Goal: Task Accomplishment & Management: Use online tool/utility

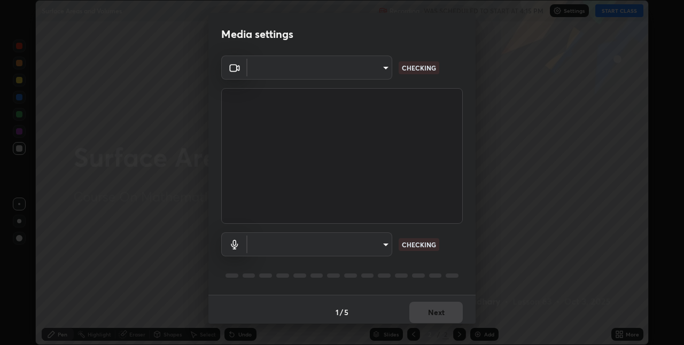
scroll to position [5, 0]
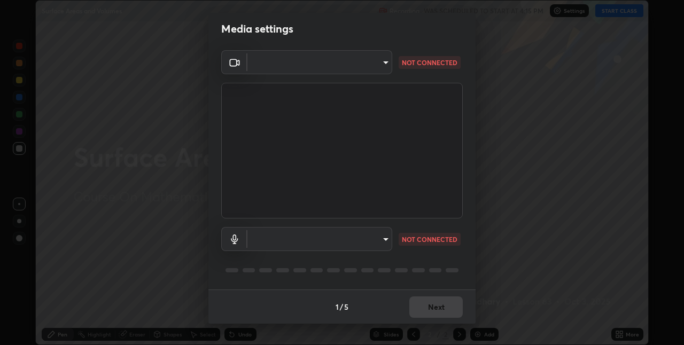
type input "36e128aea5a76c441567214939eeabbf24327133292da18f50fe7275e7648a53"
type input "default"
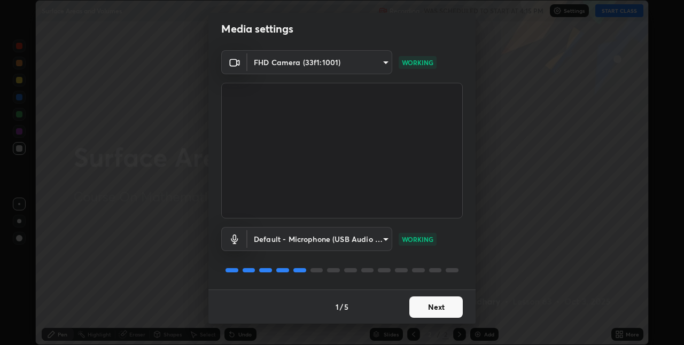
click at [423, 308] on button "Next" at bounding box center [435, 307] width 53 height 21
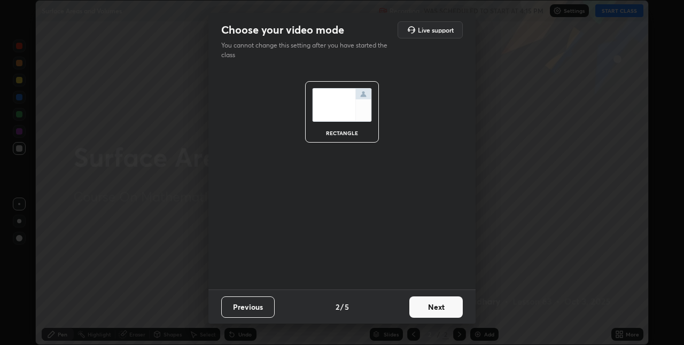
scroll to position [0, 0]
click at [449, 309] on button "Next" at bounding box center [435, 307] width 53 height 21
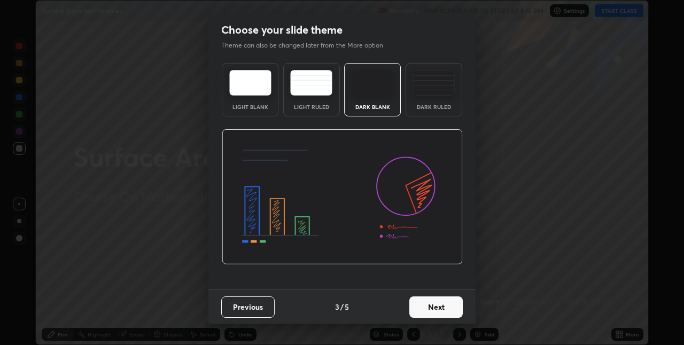
click at [449, 307] on button "Next" at bounding box center [435, 307] width 53 height 21
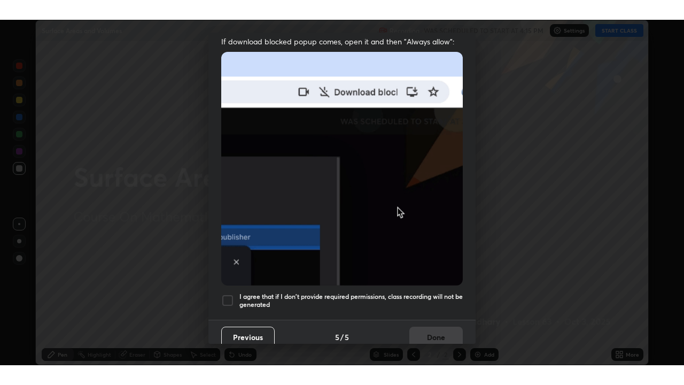
scroll to position [223, 0]
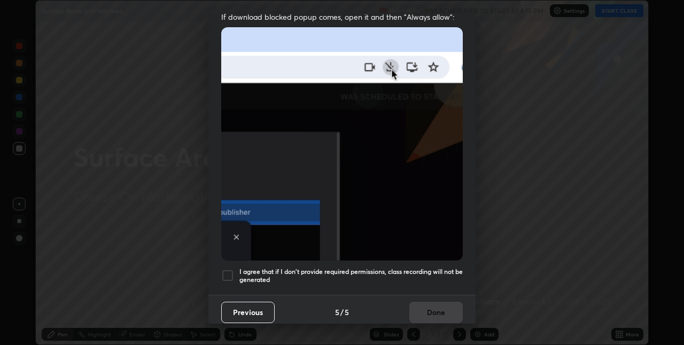
click at [421, 268] on h5 "I agree that if I don't provide required permissions, class recording will not …" at bounding box center [350, 276] width 223 height 17
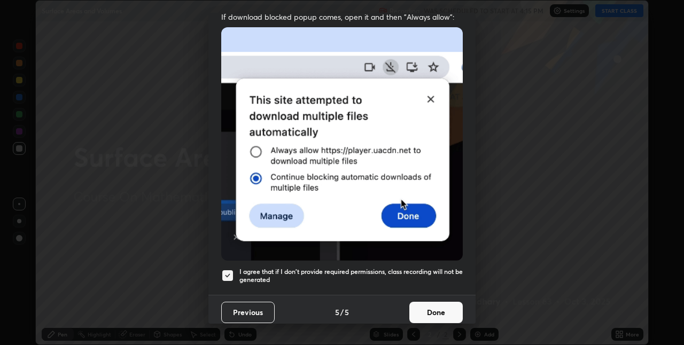
click at [440, 310] on button "Done" at bounding box center [435, 312] width 53 height 21
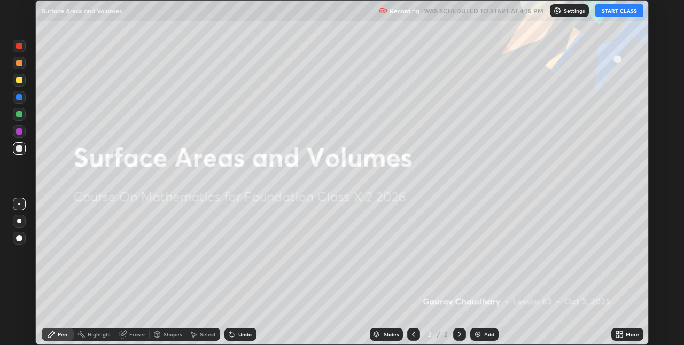
click at [617, 332] on icon at bounding box center [617, 332] width 3 height 3
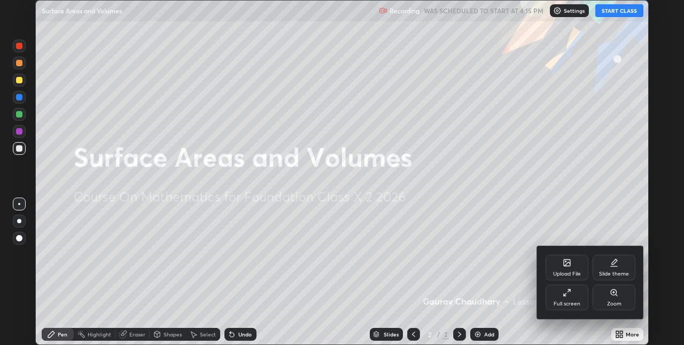
click at [618, 334] on div at bounding box center [342, 172] width 684 height 345
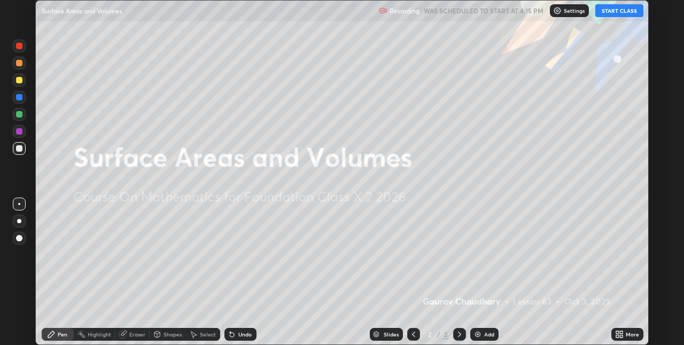
click at [622, 332] on icon at bounding box center [621, 332] width 3 height 3
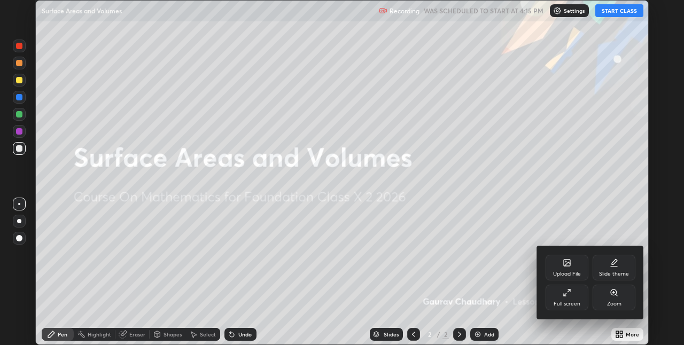
click at [570, 297] on div "Full screen" at bounding box center [567, 298] width 43 height 26
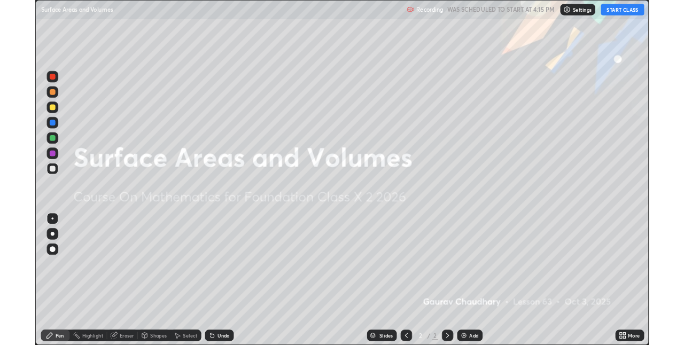
scroll to position [385, 684]
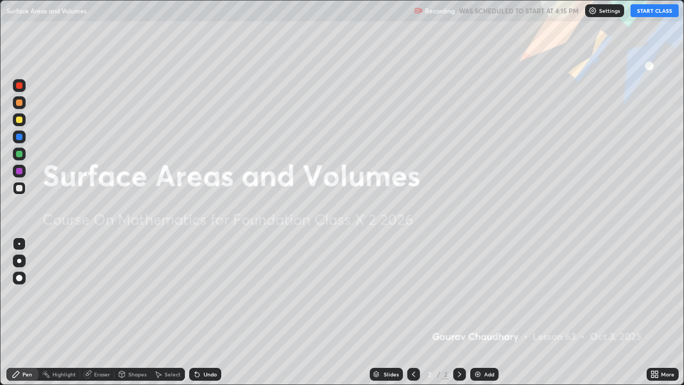
click at [654, 12] on button "START CLASS" at bounding box center [655, 10] width 48 height 13
click at [656, 345] on icon at bounding box center [656, 376] width 3 height 3
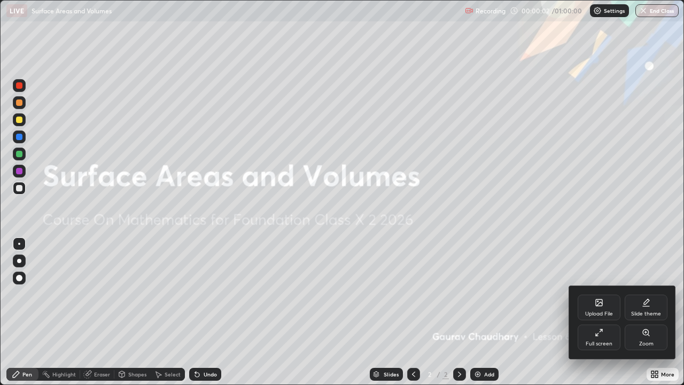
click at [605, 339] on div "Full screen" at bounding box center [599, 337] width 43 height 26
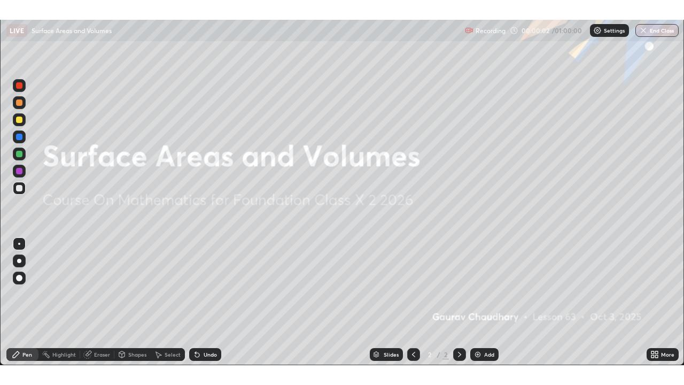
scroll to position [53106, 52767]
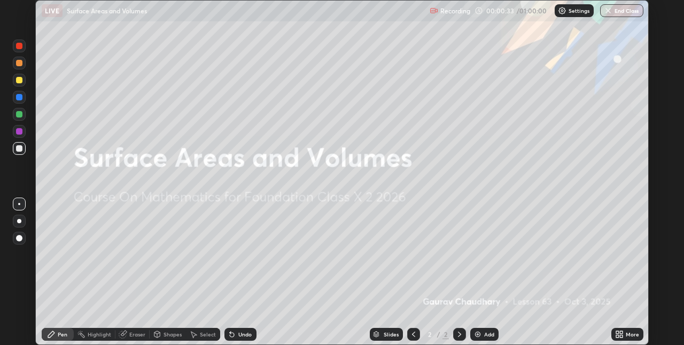
click at [617, 336] on icon at bounding box center [617, 336] width 3 height 3
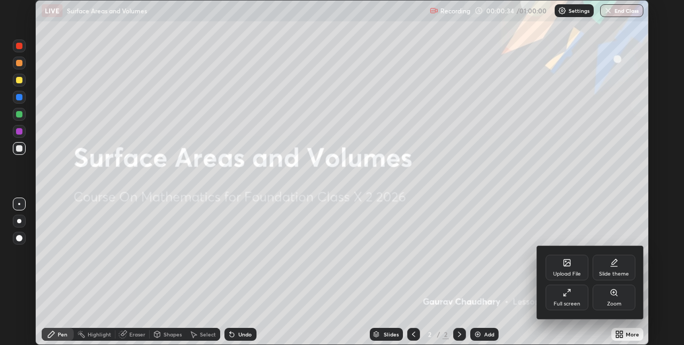
click at [566, 296] on icon at bounding box center [567, 293] width 9 height 9
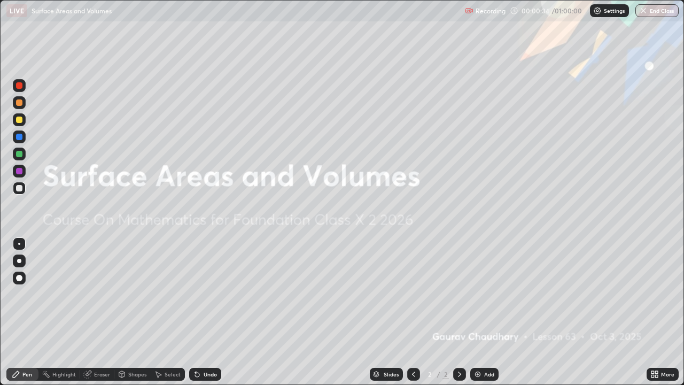
scroll to position [385, 684]
click at [491, 345] on div "Add" at bounding box center [484, 374] width 28 height 13
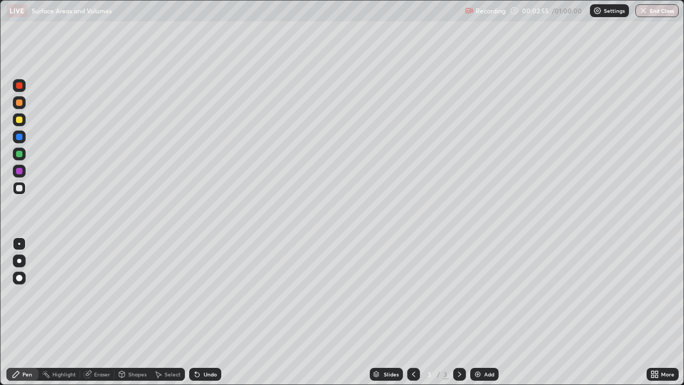
click at [208, 345] on div "Undo" at bounding box center [210, 373] width 13 height 5
click at [210, 345] on div "Undo" at bounding box center [210, 373] width 13 height 5
click at [211, 345] on div "Undo" at bounding box center [210, 373] width 13 height 5
click at [210, 345] on div "Undo" at bounding box center [205, 374] width 32 height 13
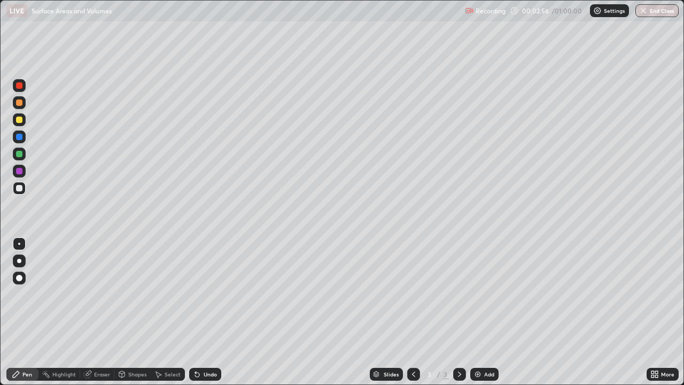
click at [205, 345] on div "Undo" at bounding box center [205, 374] width 32 height 13
click at [165, 345] on div "Select" at bounding box center [173, 373] width 16 height 5
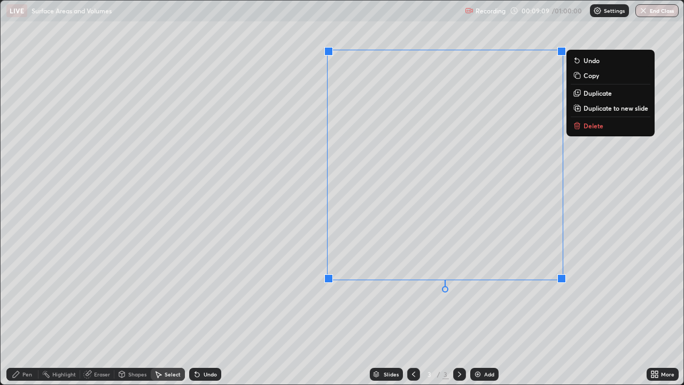
click at [591, 110] on p "Duplicate to new slide" at bounding box center [616, 108] width 65 height 9
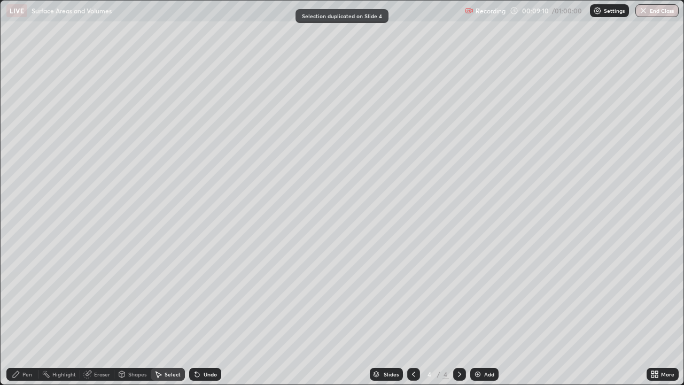
click at [31, 345] on div "Pen" at bounding box center [27, 373] width 10 height 5
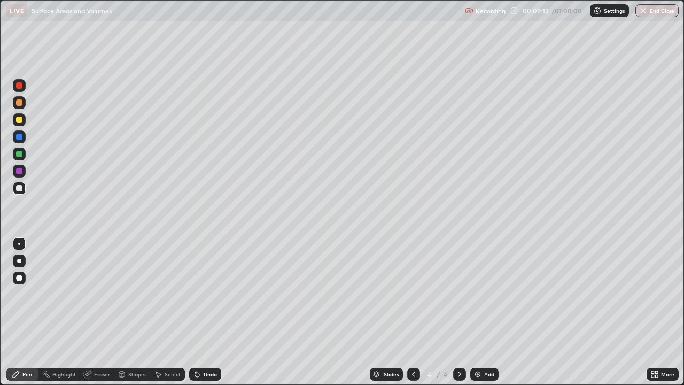
click at [136, 345] on div "Shapes" at bounding box center [137, 373] width 18 height 5
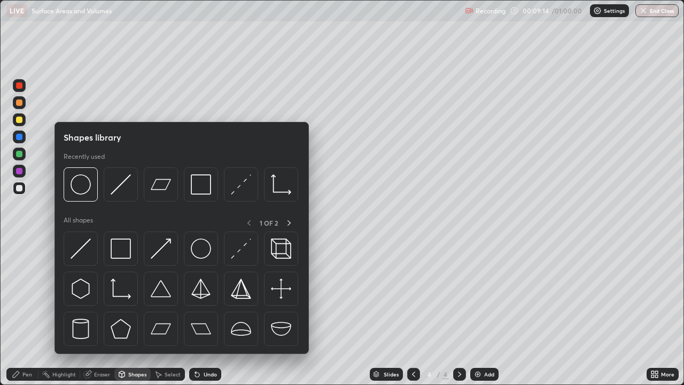
click at [106, 345] on div "Eraser" at bounding box center [102, 373] width 16 height 5
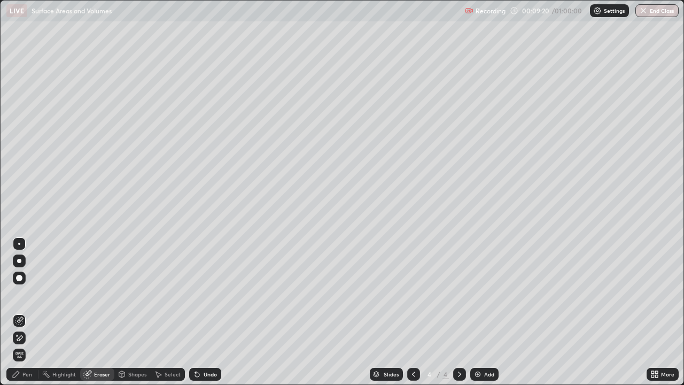
click at [29, 345] on div "Pen" at bounding box center [27, 373] width 10 height 5
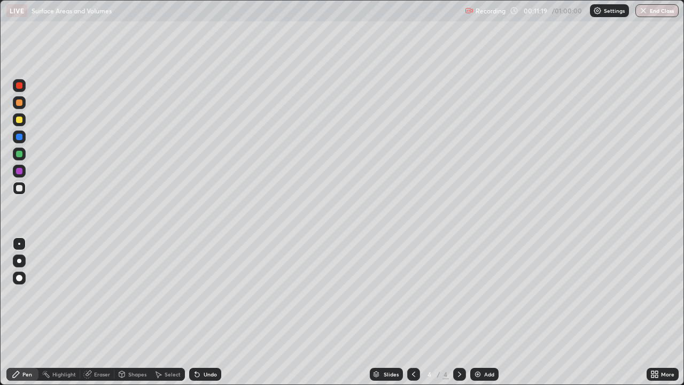
click at [204, 345] on div "Undo" at bounding box center [210, 373] width 13 height 5
click at [493, 345] on div "Add" at bounding box center [489, 373] width 10 height 5
click at [653, 345] on icon at bounding box center [653, 372] width 3 height 3
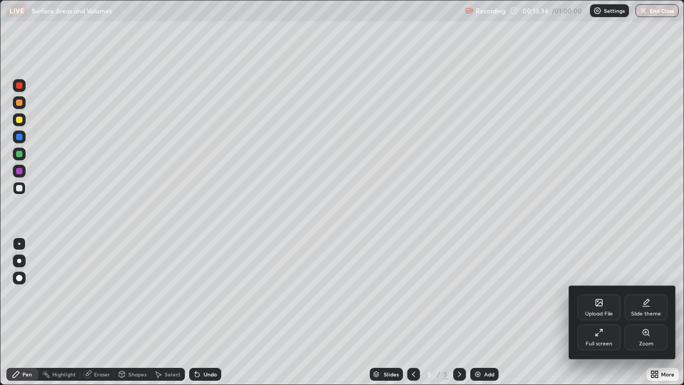
click at [596, 306] on icon at bounding box center [599, 302] width 6 height 6
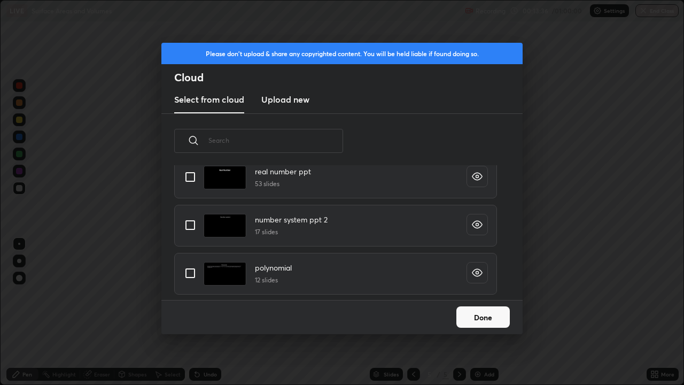
scroll to position [82, 0]
click at [472, 320] on button "Done" at bounding box center [482, 316] width 53 height 21
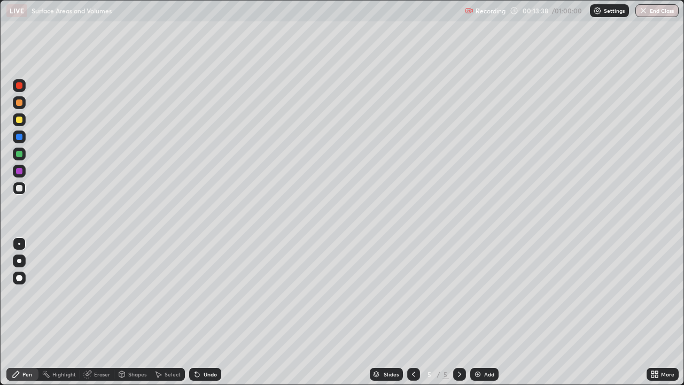
click at [656, 345] on icon at bounding box center [656, 372] width 3 height 3
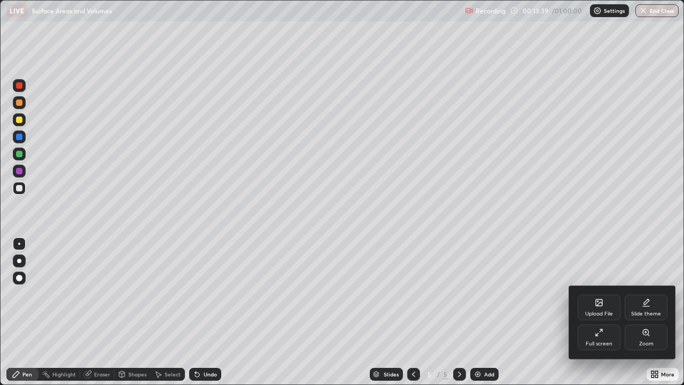
click at [600, 309] on div "Upload File" at bounding box center [599, 308] width 43 height 26
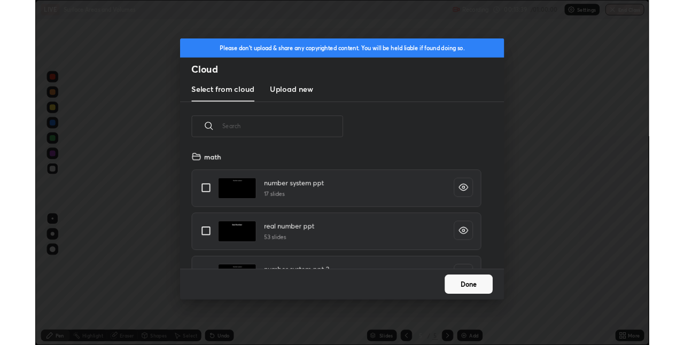
scroll to position [131, 343]
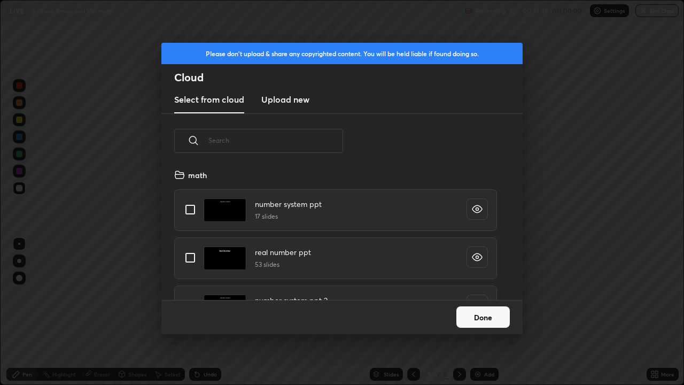
click at [285, 102] on h3 "Upload new" at bounding box center [285, 99] width 48 height 13
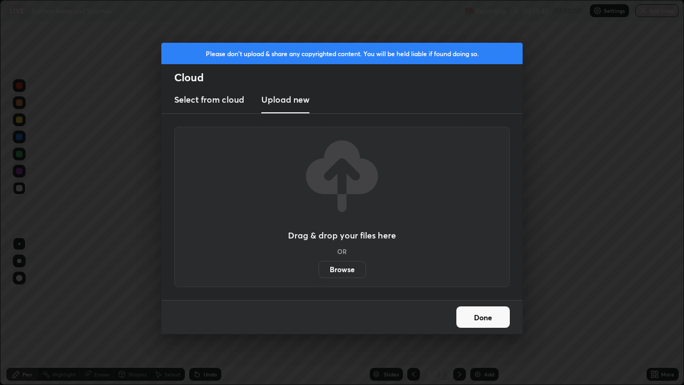
click at [337, 269] on label "Browse" at bounding box center [343, 269] width 48 height 17
click at [319, 269] on input "Browse" at bounding box center [319, 269] width 0 height 17
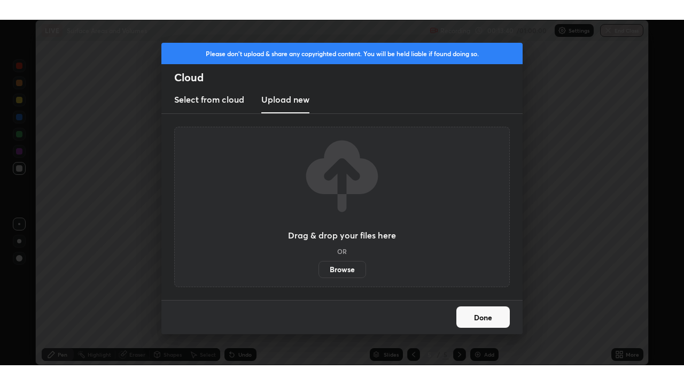
scroll to position [53106, 52767]
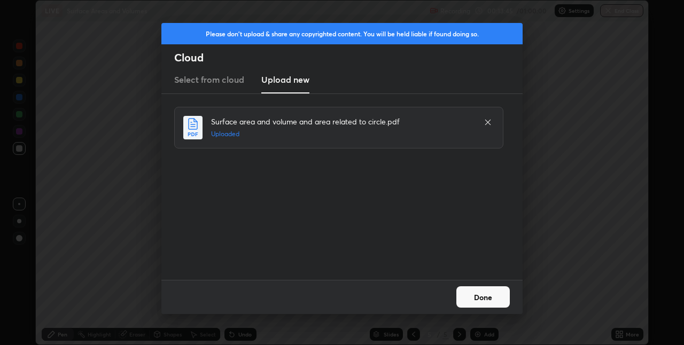
click at [477, 302] on button "Done" at bounding box center [482, 296] width 53 height 21
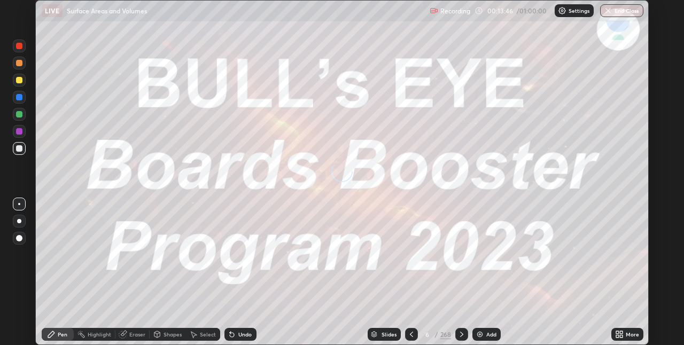
click at [620, 331] on icon at bounding box center [619, 334] width 9 height 9
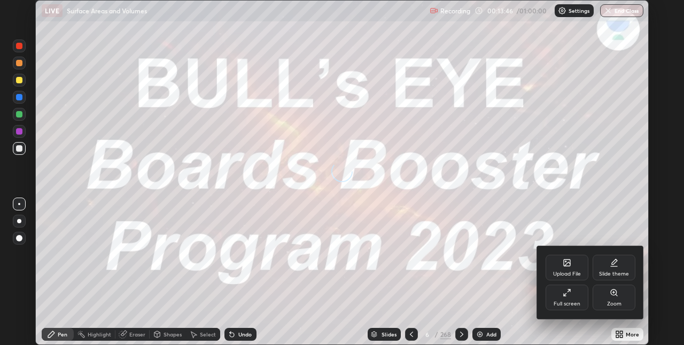
click at [567, 301] on div "Full screen" at bounding box center [567, 303] width 27 height 5
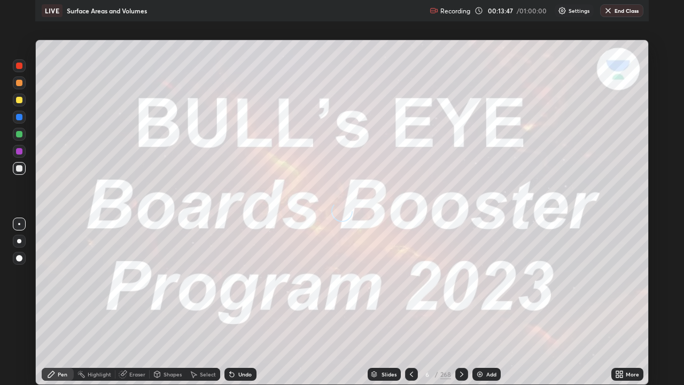
scroll to position [385, 684]
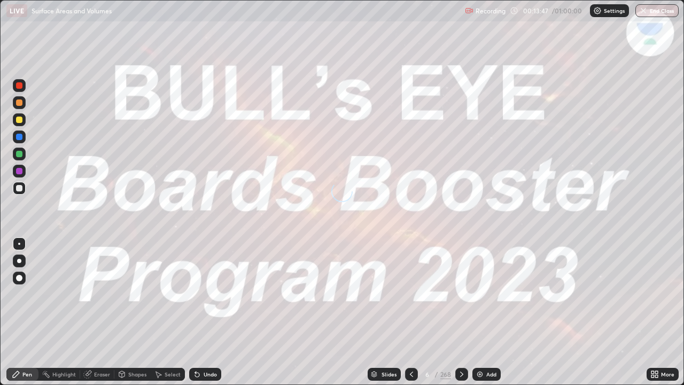
click at [385, 345] on div "Slides" at bounding box center [389, 373] width 15 height 5
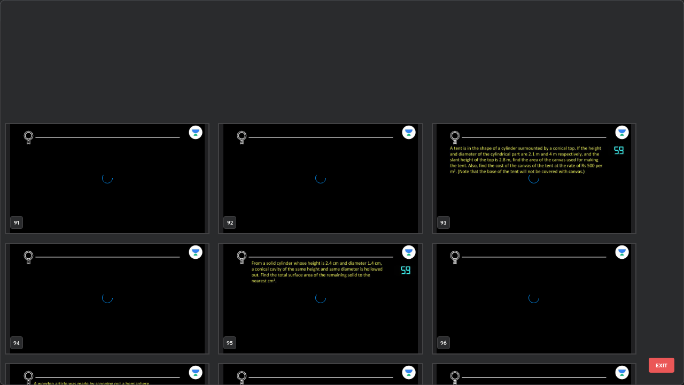
scroll to position [3720, 0]
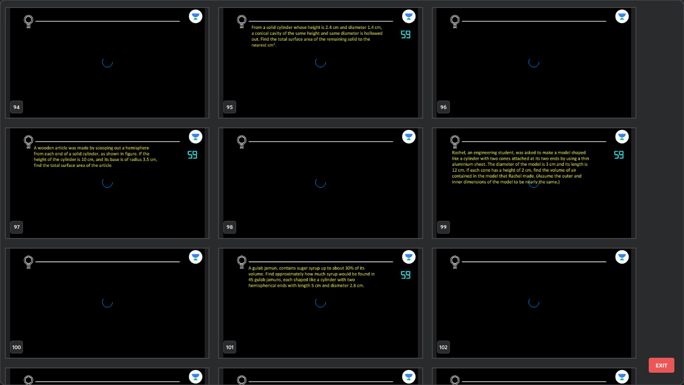
click at [127, 212] on div "grid" at bounding box center [107, 183] width 203 height 110
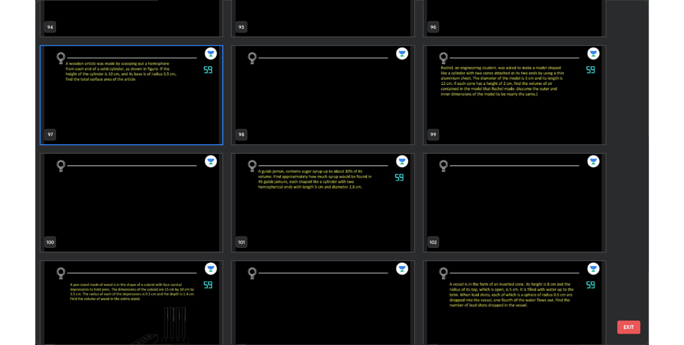
scroll to position [3782, 0]
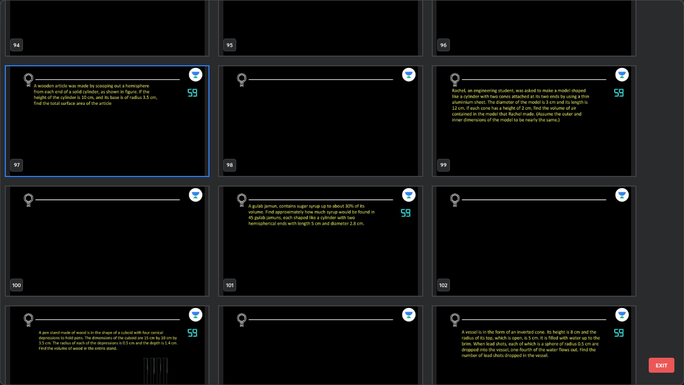
click at [280, 245] on img "grid" at bounding box center [320, 242] width 203 height 110
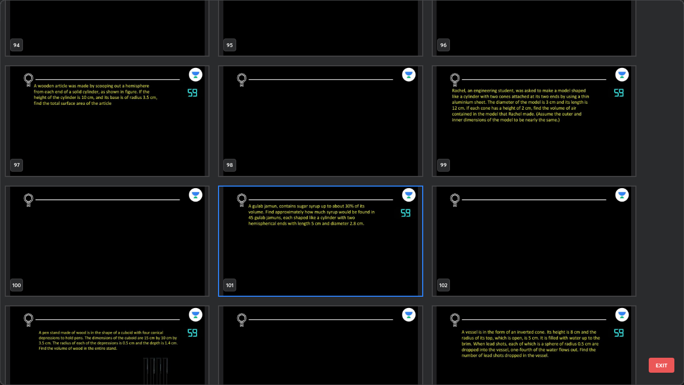
click at [280, 246] on img "grid" at bounding box center [320, 242] width 203 height 110
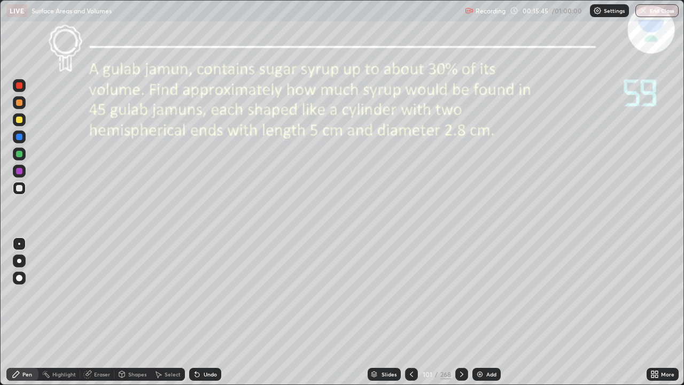
click at [207, 345] on div "Undo" at bounding box center [210, 373] width 13 height 5
click at [208, 345] on div "Undo" at bounding box center [210, 373] width 13 height 5
click at [209, 345] on div "Undo" at bounding box center [210, 373] width 13 height 5
click at [205, 345] on div "Undo" at bounding box center [210, 373] width 13 height 5
click at [479, 345] on div "Add" at bounding box center [487, 374] width 28 height 13
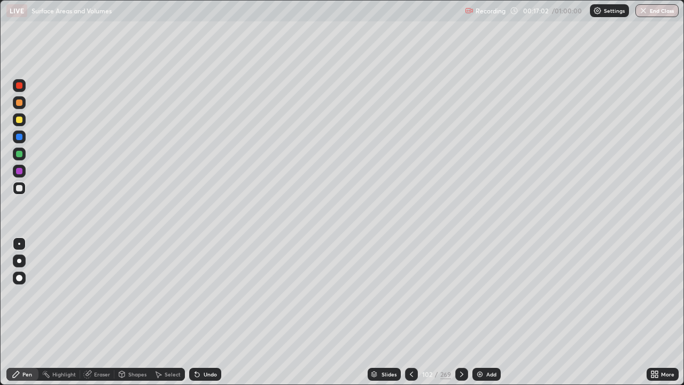
click at [199, 345] on icon at bounding box center [197, 374] width 9 height 9
click at [196, 345] on icon at bounding box center [197, 375] width 4 height 4
click at [213, 345] on div "Undo" at bounding box center [210, 373] width 13 height 5
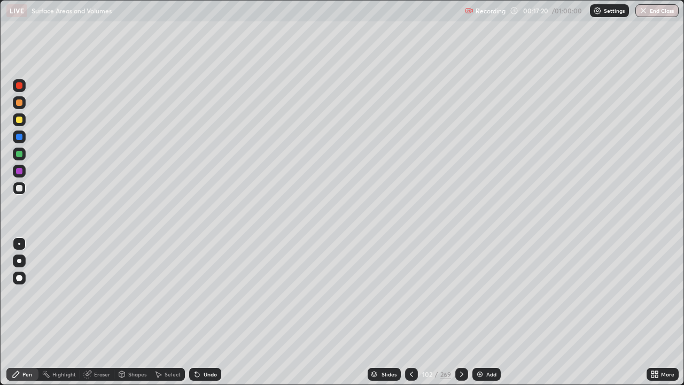
click at [411, 345] on icon at bounding box center [411, 374] width 9 height 9
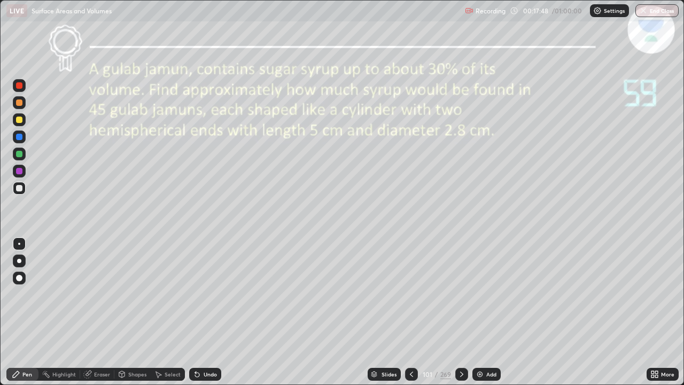
click at [461, 345] on icon at bounding box center [462, 374] width 9 height 9
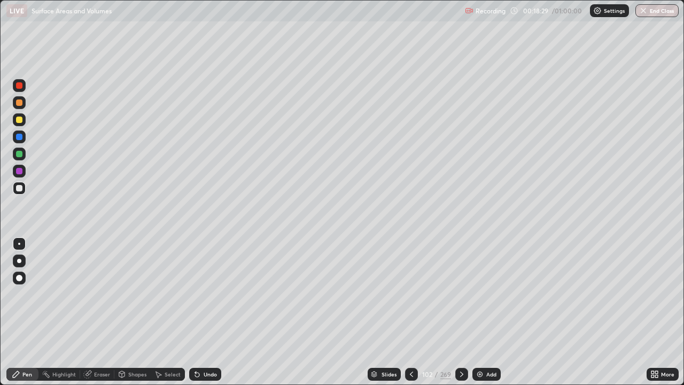
click at [99, 345] on div "Eraser" at bounding box center [102, 373] width 16 height 5
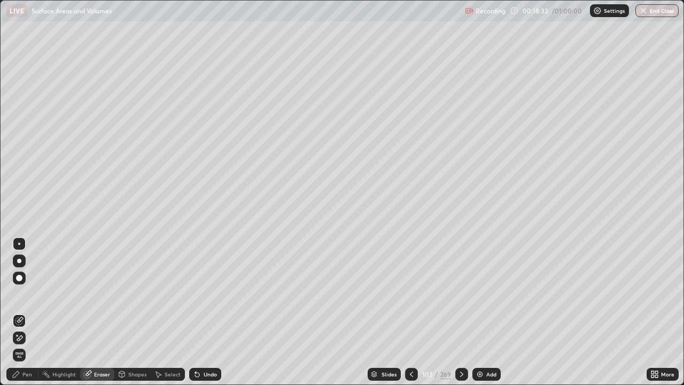
click at [22, 345] on div "Pen" at bounding box center [22, 374] width 32 height 13
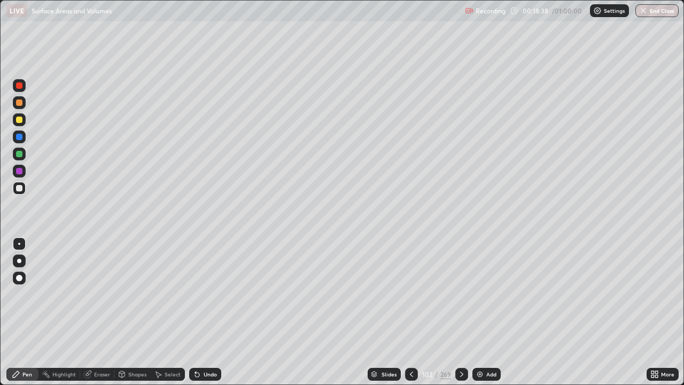
click at [485, 345] on div "Add" at bounding box center [487, 374] width 28 height 13
click at [410, 345] on icon at bounding box center [411, 374] width 9 height 9
click at [487, 345] on div "Add" at bounding box center [491, 373] width 10 height 5
click at [411, 345] on icon at bounding box center [412, 374] width 9 height 9
click at [166, 345] on div "Select" at bounding box center [168, 374] width 34 height 13
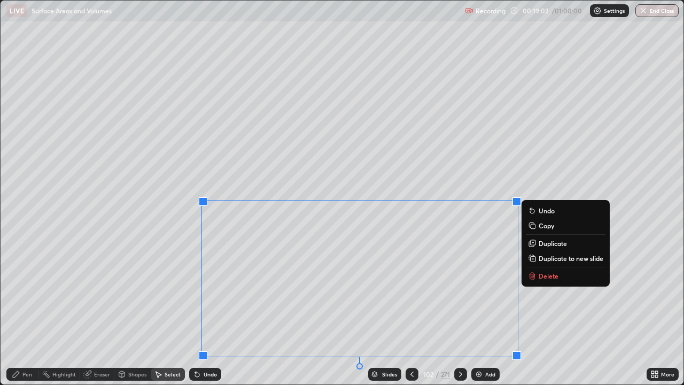
click at [555, 261] on p "Duplicate to new slide" at bounding box center [571, 258] width 65 height 9
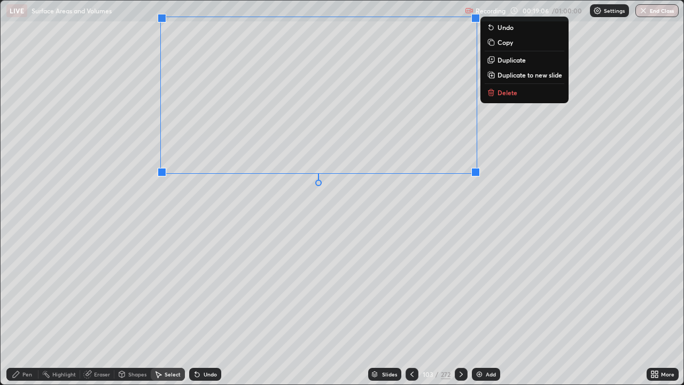
click at [253, 227] on div "0 ° Undo Copy Duplicate Duplicate to new slide Delete" at bounding box center [342, 193] width 683 height 384
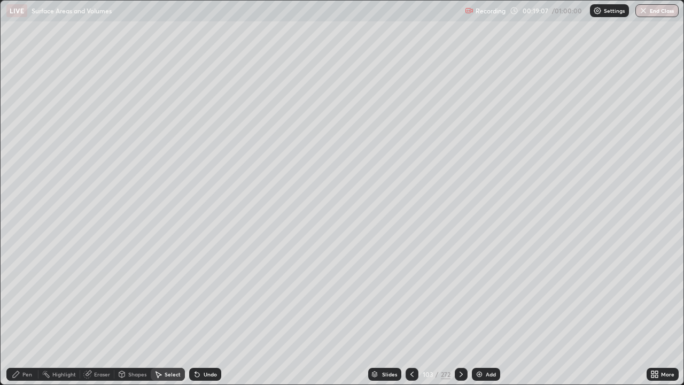
click at [97, 345] on div "Eraser" at bounding box center [102, 373] width 16 height 5
click at [26, 345] on div "Pen" at bounding box center [22, 374] width 32 height 13
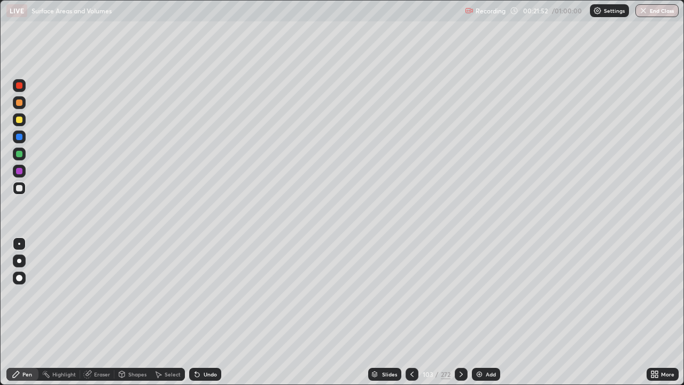
click at [459, 345] on icon at bounding box center [461, 374] width 9 height 9
click at [460, 345] on icon at bounding box center [461, 374] width 9 height 9
click at [461, 345] on div at bounding box center [461, 374] width 13 height 13
click at [460, 345] on icon at bounding box center [461, 374] width 9 height 9
click at [487, 345] on div "Add" at bounding box center [491, 373] width 10 height 5
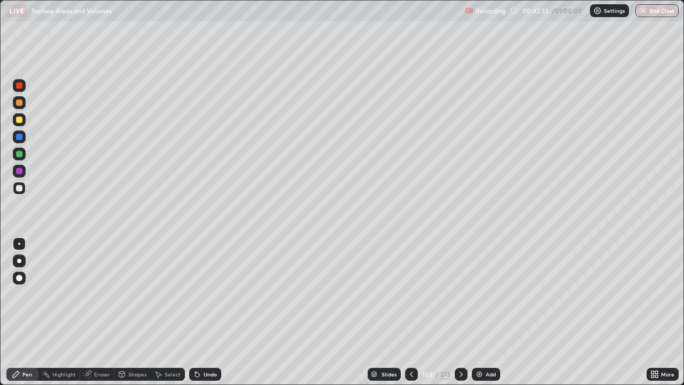
click at [211, 345] on div "Undo" at bounding box center [205, 374] width 32 height 13
click at [204, 345] on div "Undo" at bounding box center [210, 373] width 13 height 5
click at [204, 345] on div "Undo" at bounding box center [205, 374] width 32 height 13
click at [205, 345] on div "Undo" at bounding box center [205, 374] width 32 height 13
click at [207, 345] on div "Undo" at bounding box center [205, 374] width 32 height 13
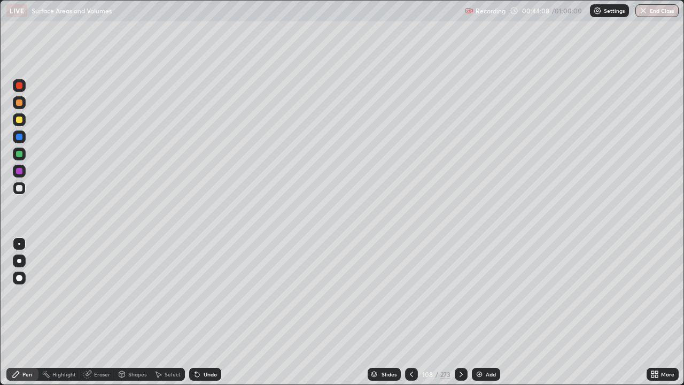
click at [204, 345] on div "Undo" at bounding box center [210, 373] width 13 height 5
click at [208, 345] on div "Undo" at bounding box center [210, 373] width 13 height 5
click at [204, 345] on div "Undo" at bounding box center [210, 373] width 13 height 5
click at [202, 345] on div "Undo" at bounding box center [205, 374] width 32 height 13
click at [208, 345] on div "Undo" at bounding box center [205, 374] width 32 height 13
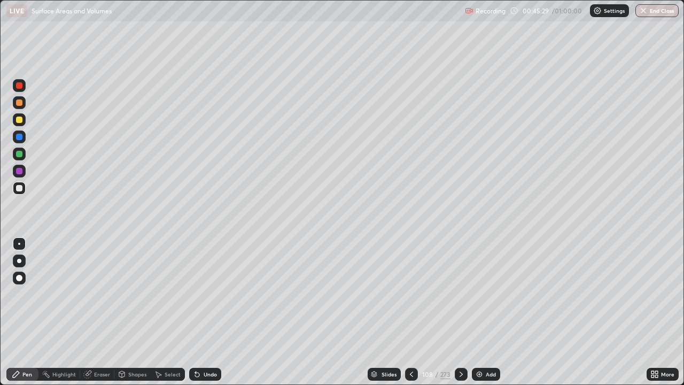
click at [207, 345] on div "Undo" at bounding box center [210, 373] width 13 height 5
click at [649, 11] on button "End Class" at bounding box center [657, 10] width 43 height 13
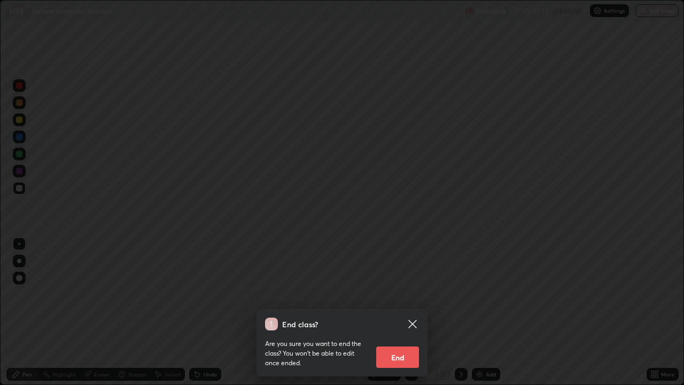
click at [401, 345] on button "End" at bounding box center [397, 356] width 43 height 21
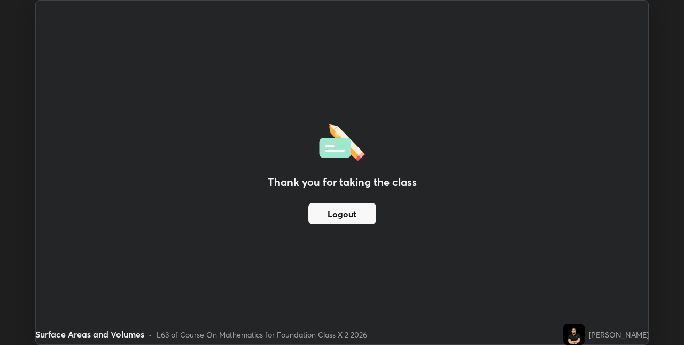
scroll to position [53106, 52767]
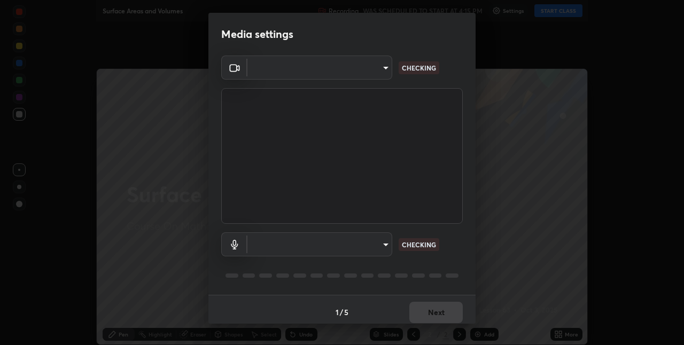
type input "36e128aea5a76c441567214939eeabbf24327133292da18f50fe7275e7648a53"
type input "default"
